Goal: Information Seeking & Learning: Learn about a topic

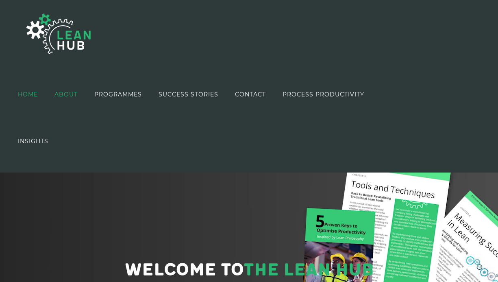
click at [72, 92] on span "ABOUT" at bounding box center [66, 95] width 23 height 6
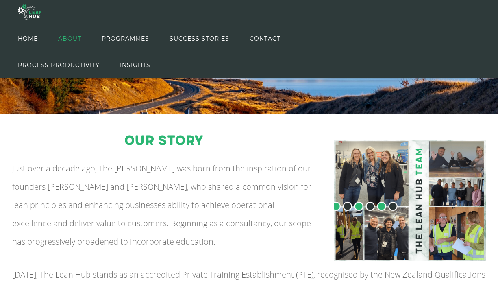
scroll to position [102, 0]
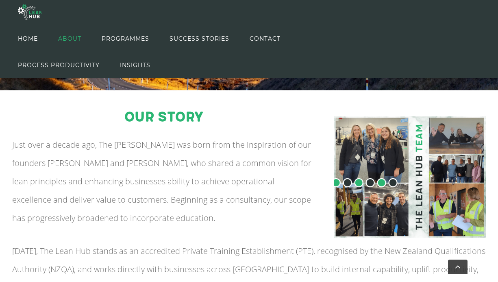
click at [463, 169] on img at bounding box center [410, 176] width 152 height 121
